Goal: Task Accomplishment & Management: Manage account settings

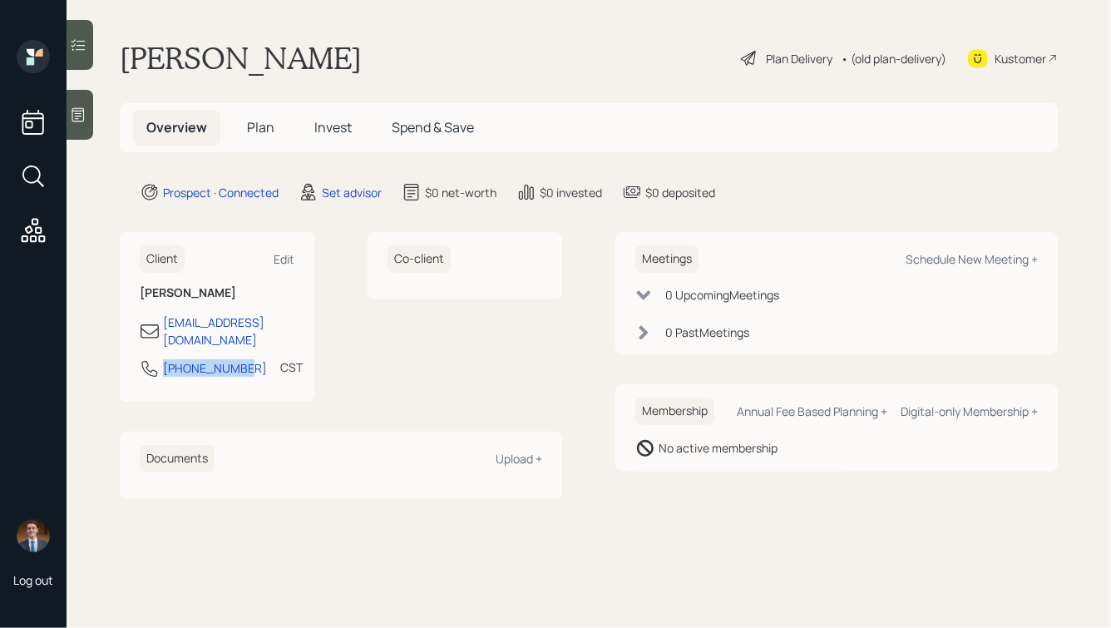
drag, startPoint x: 243, startPoint y: 357, endPoint x: 137, endPoint y: 357, distance: 105.6
click at [137, 357] on div "Client Edit [PERSON_NAME] [EMAIL_ADDRESS][DOMAIN_NAME] [PHONE_NUMBER] CST Curre…" at bounding box center [217, 317] width 195 height 170
copy div "[PHONE_NUMBER]"
click at [923, 257] on div "Schedule New Meeting +" at bounding box center [971, 259] width 132 height 16
select select "round-[PERSON_NAME]"
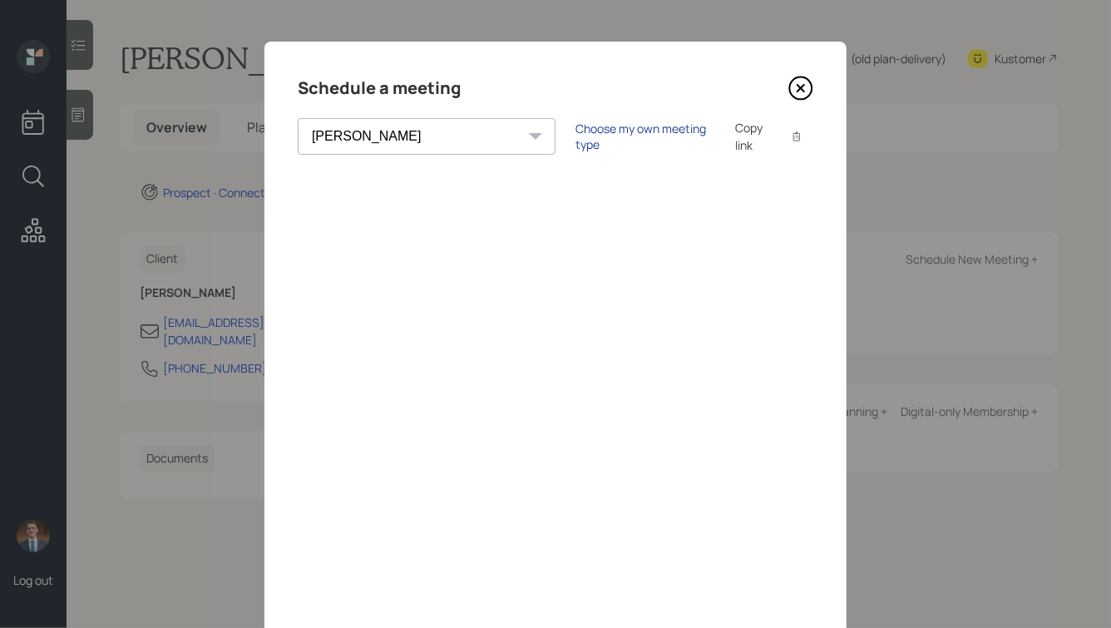
click at [584, 134] on div "Choose my own meeting type" at bounding box center [645, 137] width 140 height 32
